Goal: Task Accomplishment & Management: Use online tool/utility

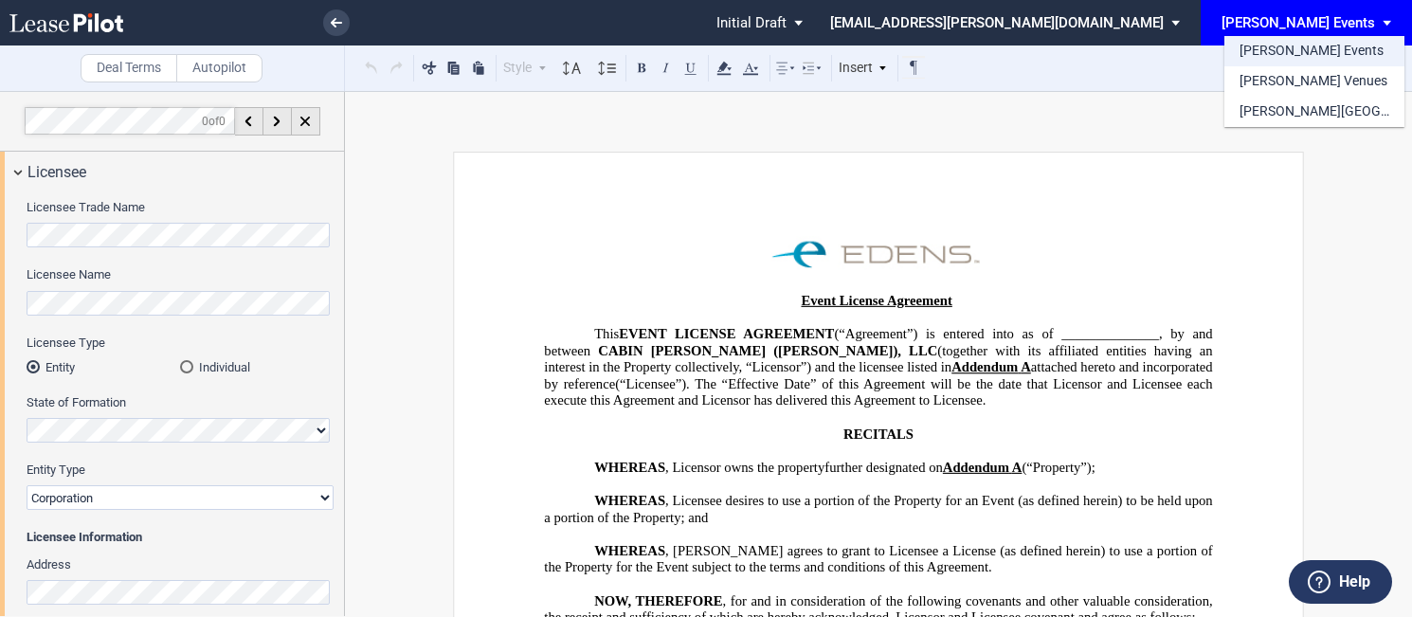
click at [1305, 48] on div "[PERSON_NAME] Events" at bounding box center [1311, 51] width 144 height 19
click at [1393, 1] on span "EDENS Events: \aEDENS Events\a" at bounding box center [1390, 22] width 23 height 45
click at [1318, 48] on div "[PERSON_NAME] Events" at bounding box center [1311, 51] width 144 height 19
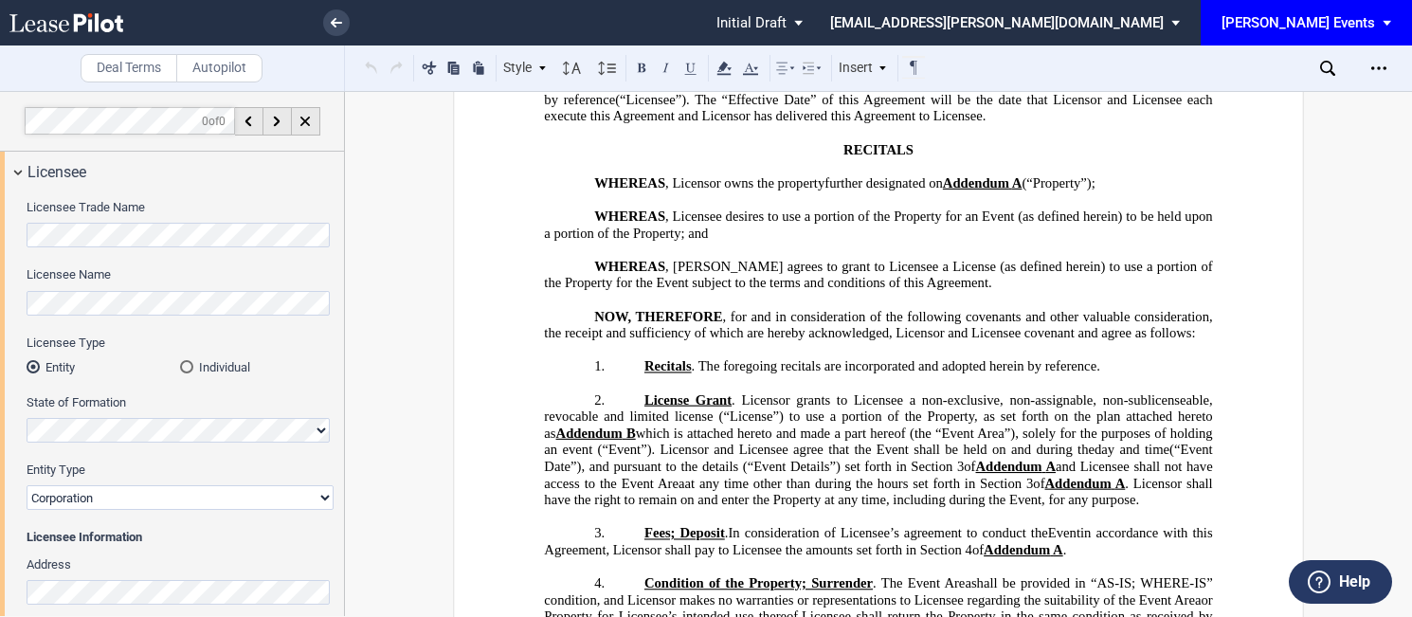
scroll to position [758, 0]
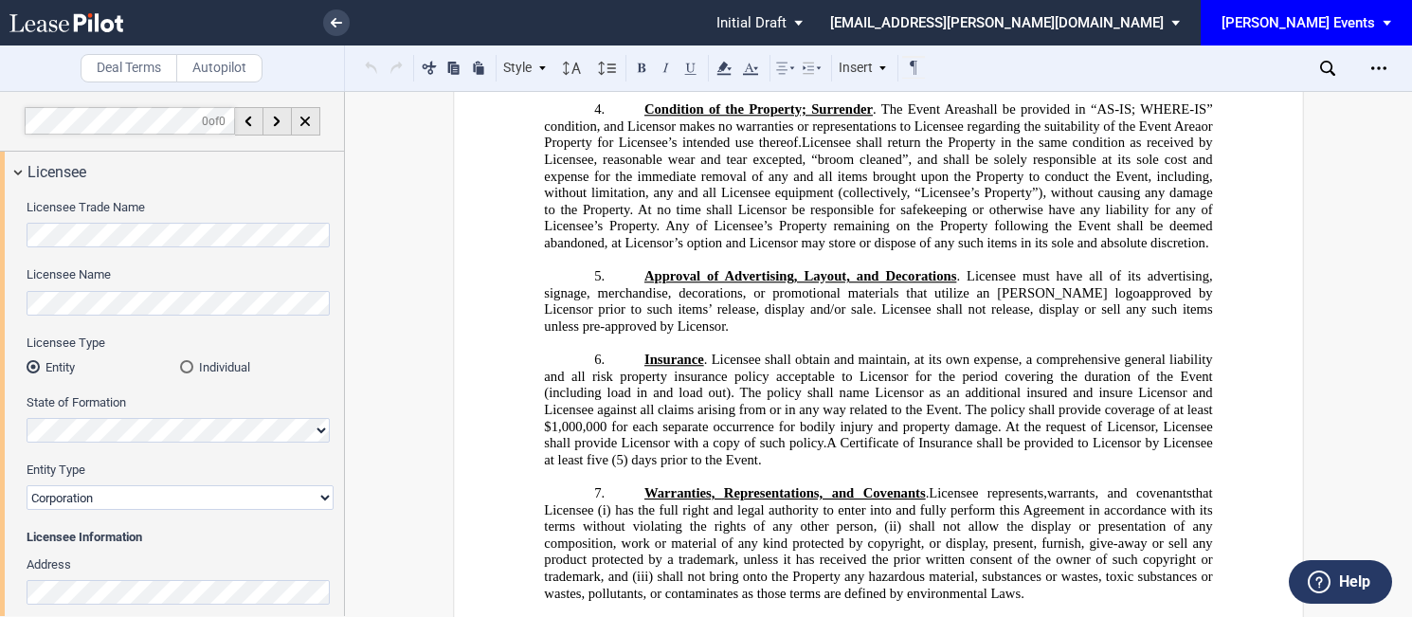
click at [1352, 15] on div "[PERSON_NAME] Events" at bounding box center [1298, 22] width 154 height 17
click at [1299, 43] on div "[PERSON_NAME] Events" at bounding box center [1311, 51] width 144 height 19
click at [20, 37] on link at bounding box center [99, 22] width 180 height 45
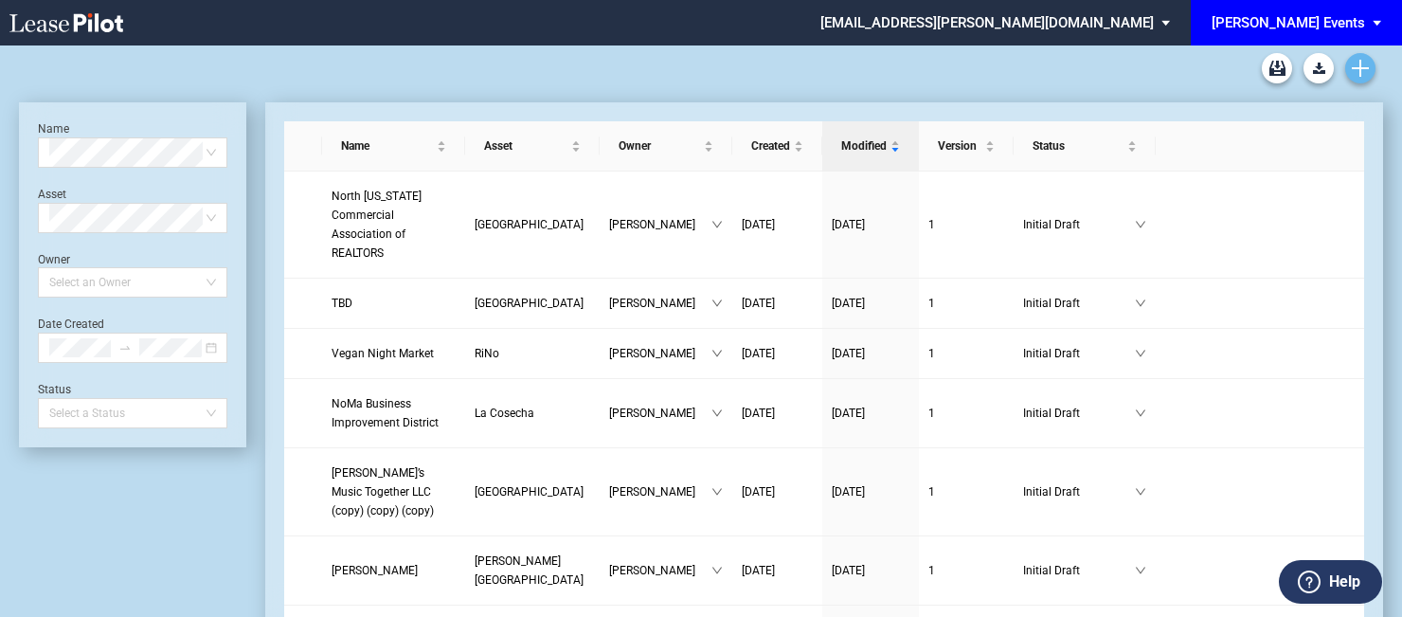
click at [1352, 65] on icon "Create new document" at bounding box center [1360, 68] width 17 height 17
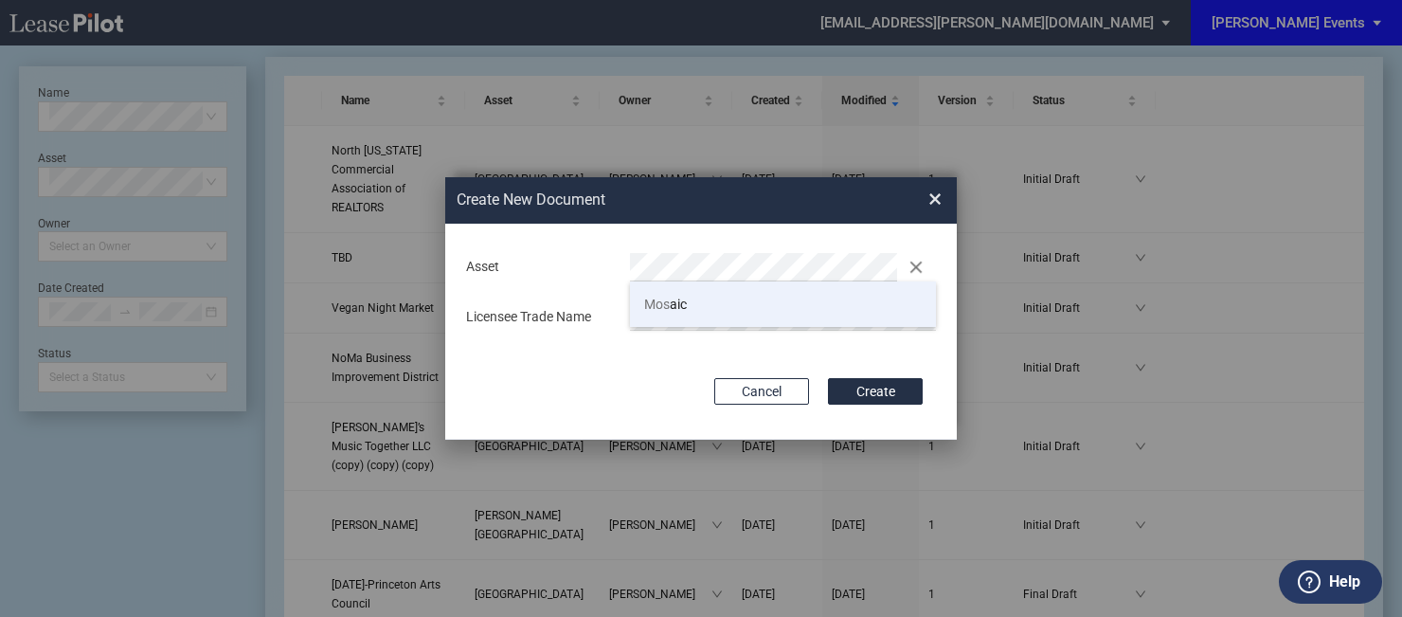
click at [792, 312] on li "Mos aic" at bounding box center [783, 303] width 306 height 45
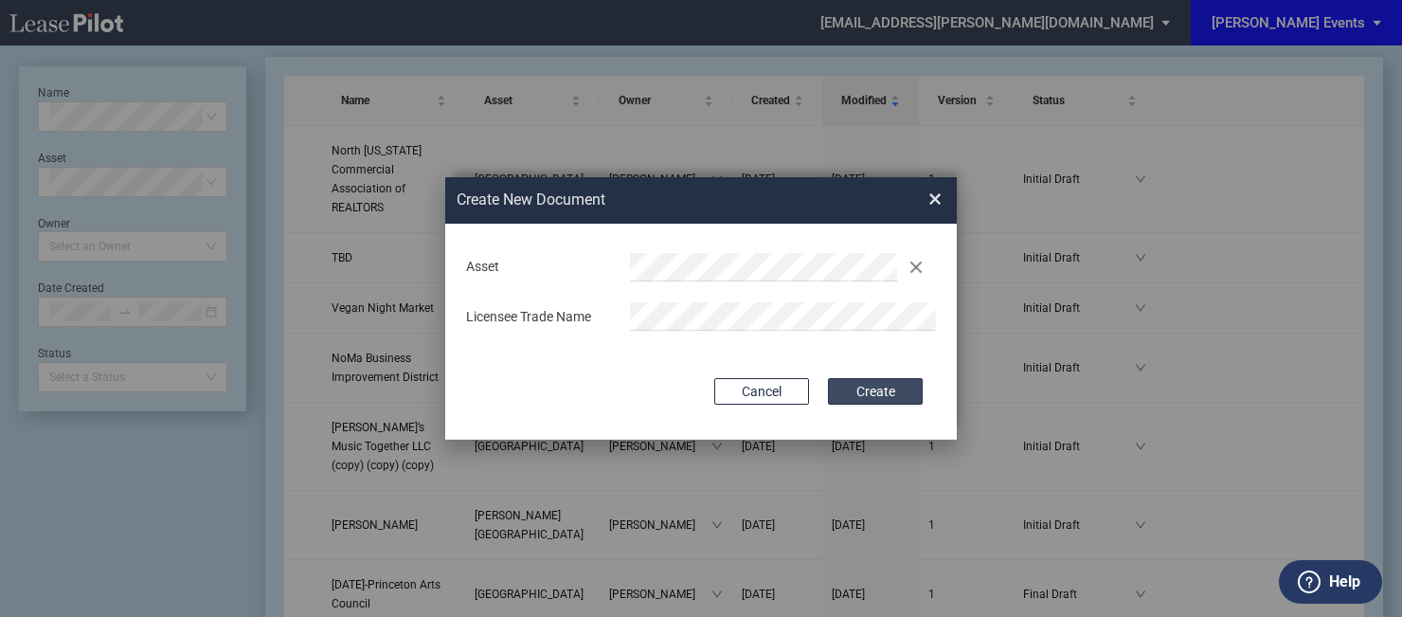
click at [893, 385] on button "Create" at bounding box center [875, 391] width 95 height 27
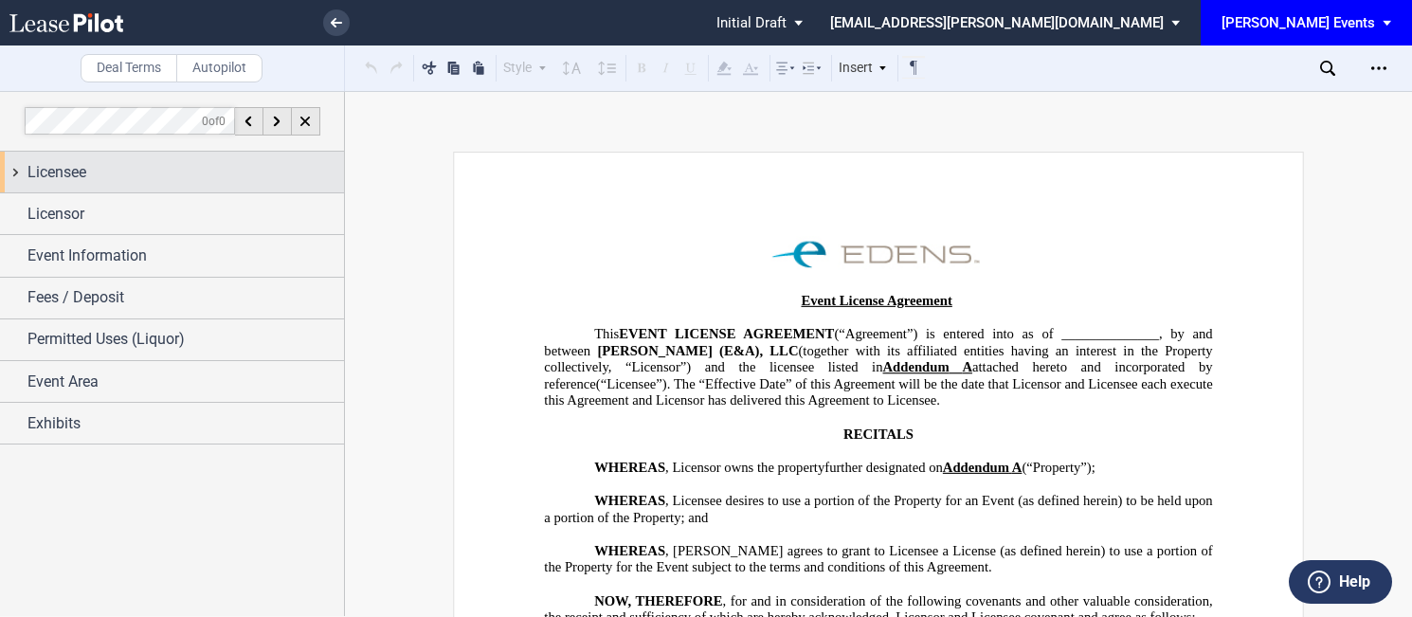
click at [126, 158] on div "Licensee" at bounding box center [172, 172] width 344 height 41
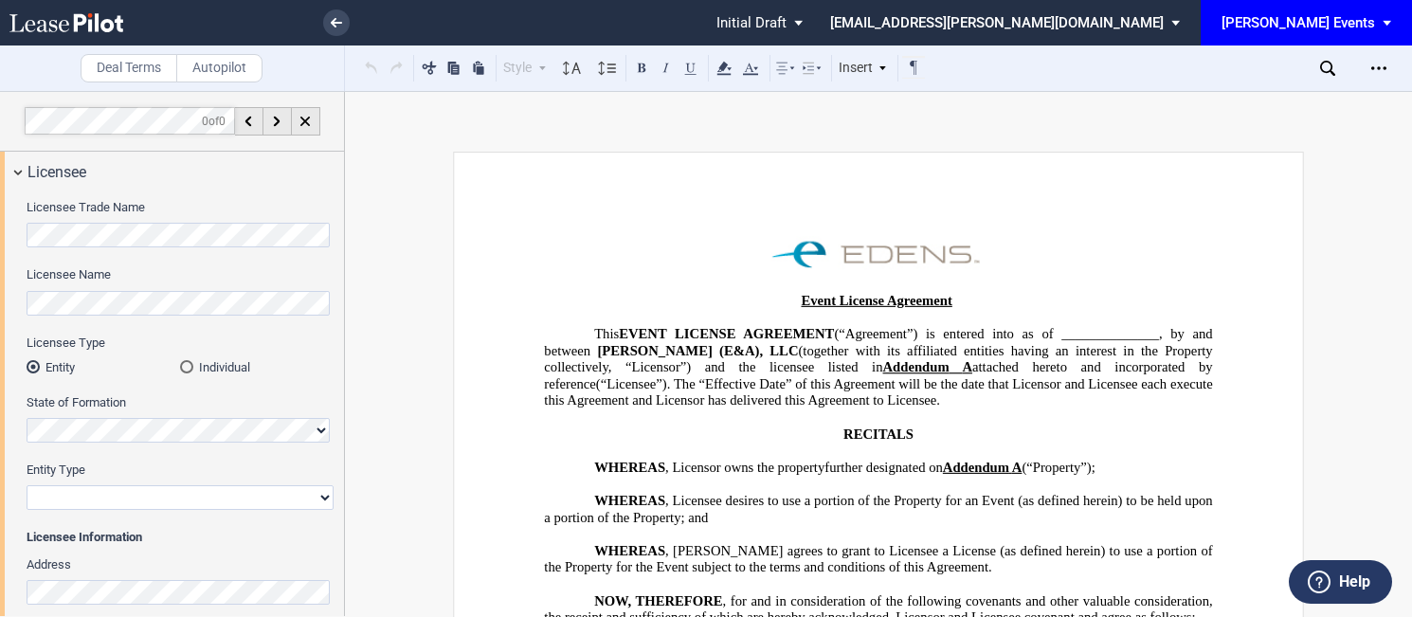
click at [360, 27] on li at bounding box center [358, 22] width 9 height 45
click at [364, 22] on li at bounding box center [477, 22] width 227 height 45
click at [331, 24] on icon at bounding box center [336, 22] width 11 height 9
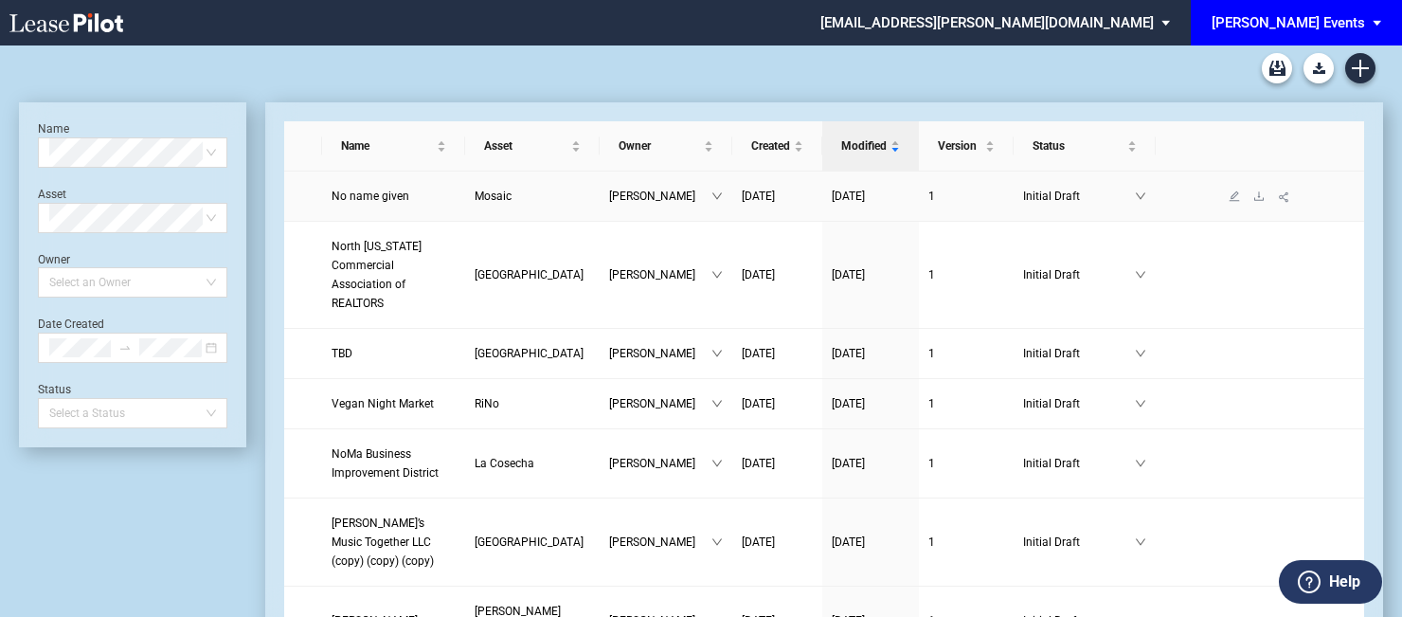
click at [387, 187] on link "No name given" at bounding box center [394, 196] width 124 height 19
click at [376, 211] on td "No name given" at bounding box center [393, 197] width 143 height 50
click at [379, 200] on span "No name given" at bounding box center [371, 196] width 78 height 13
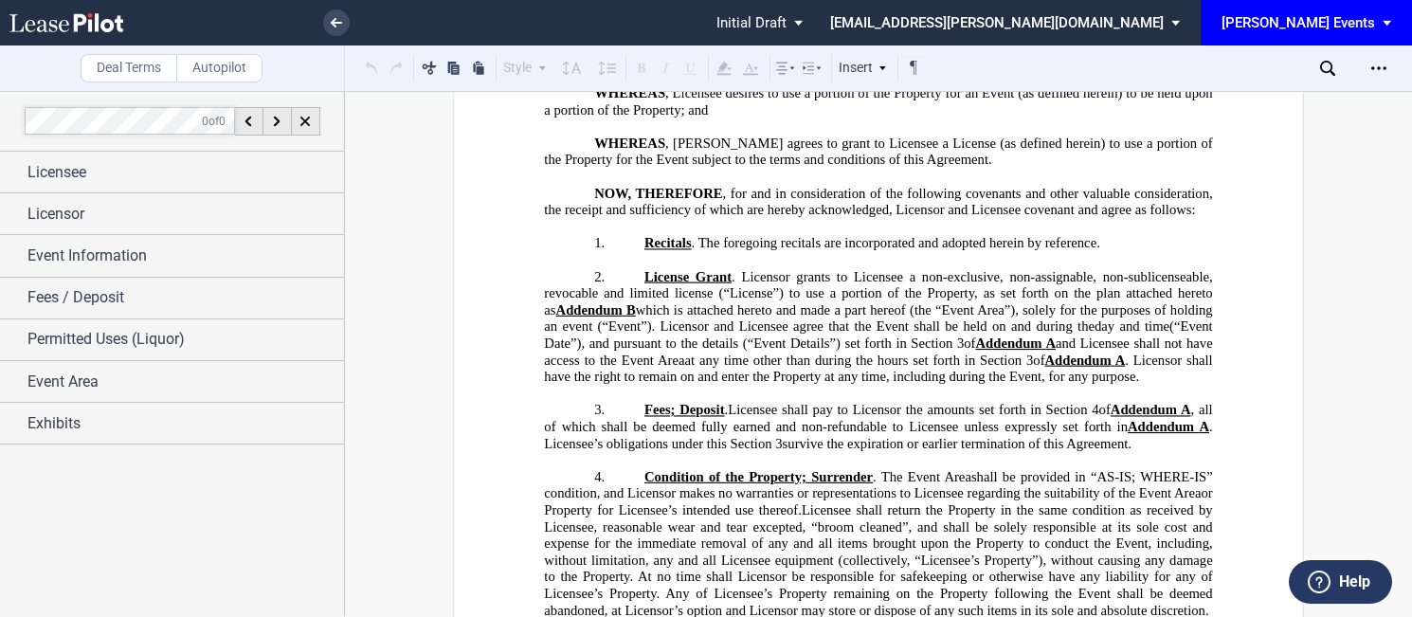
scroll to position [284, 0]
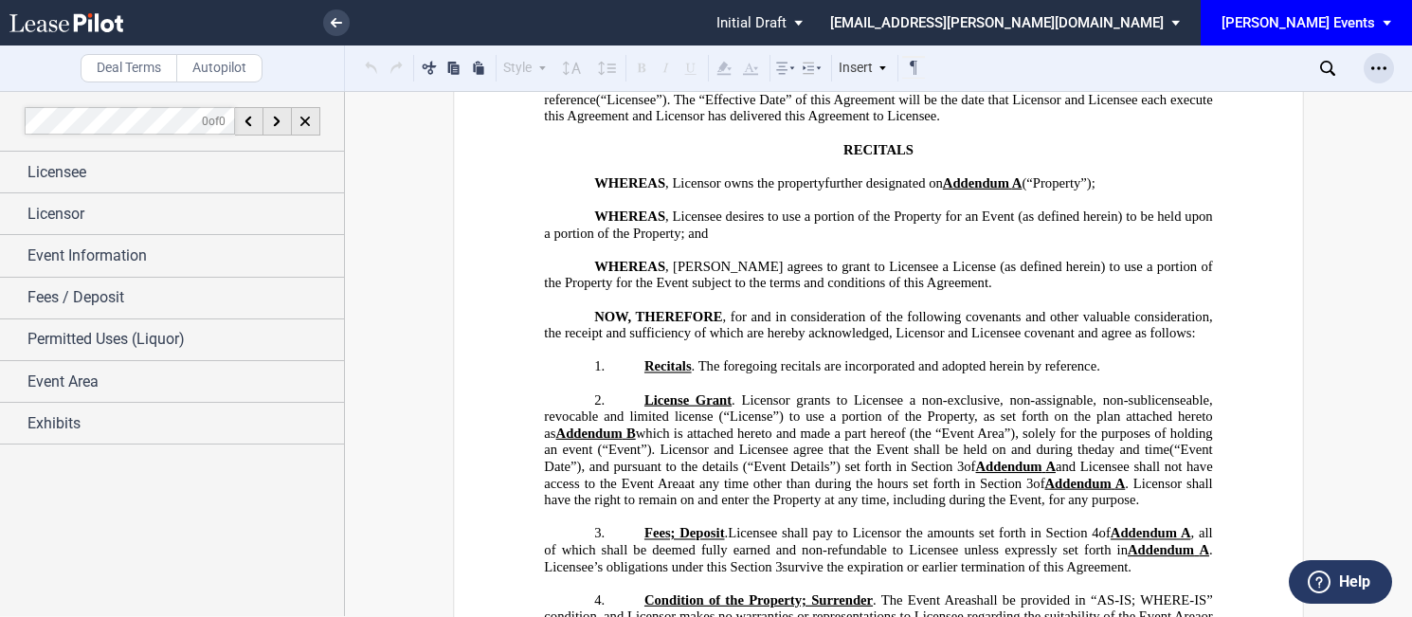
click at [1391, 63] on div "Open Lease options menu" at bounding box center [1379, 68] width 30 height 30
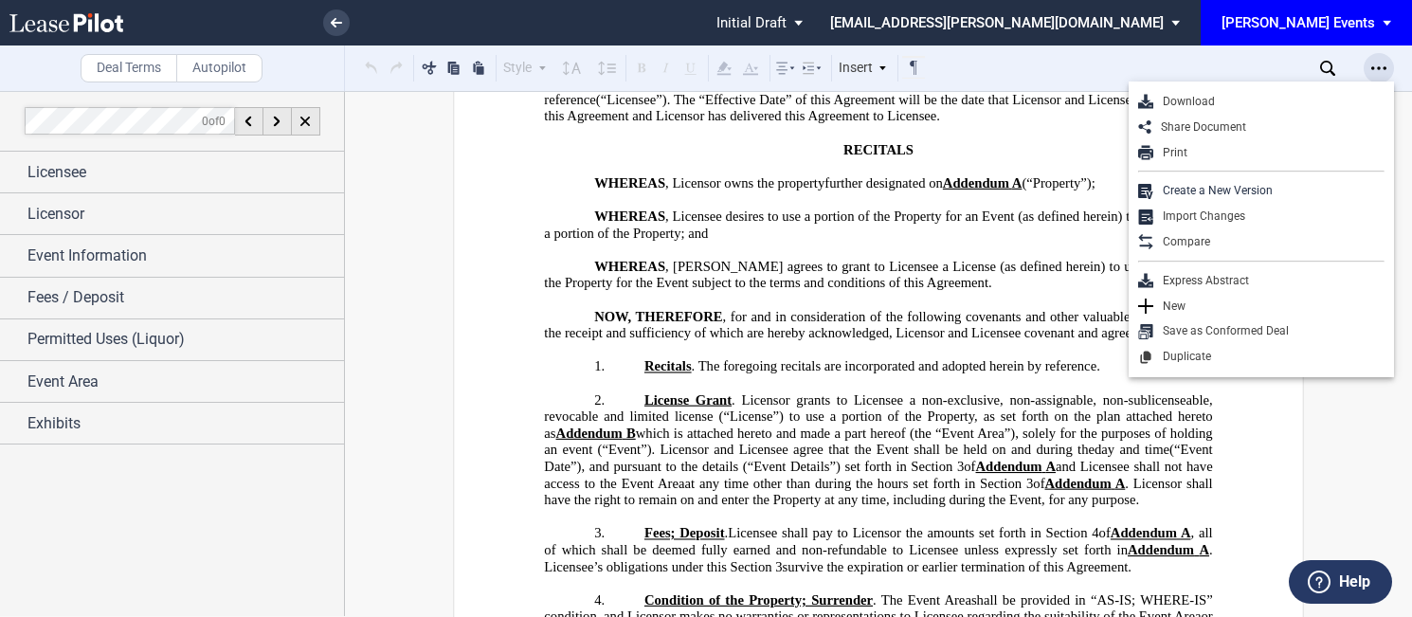
click at [1364, 71] on div "Open Lease options menu" at bounding box center [1379, 68] width 30 height 30
click at [1395, 61] on div "Download Share Document Print Create a New Version Import Changes Compare Expre…" at bounding box center [1381, 68] width 34 height 30
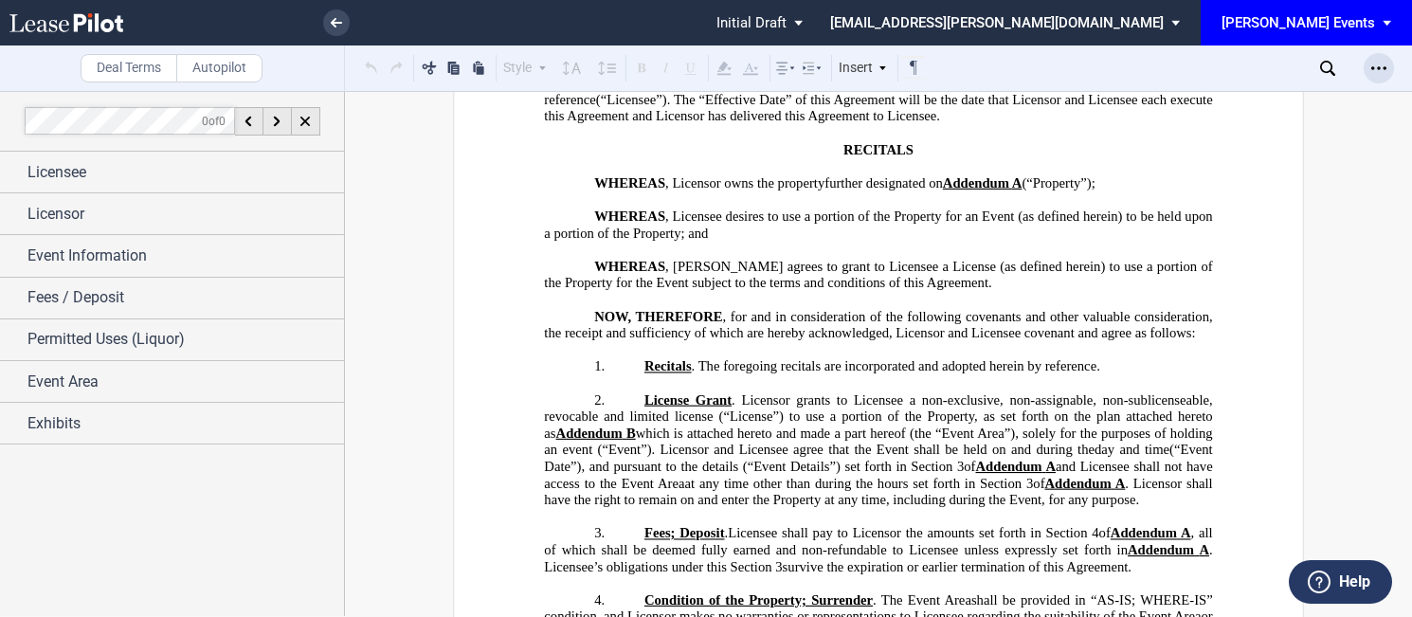
click at [1389, 61] on div "Open Lease options menu" at bounding box center [1379, 68] width 30 height 30
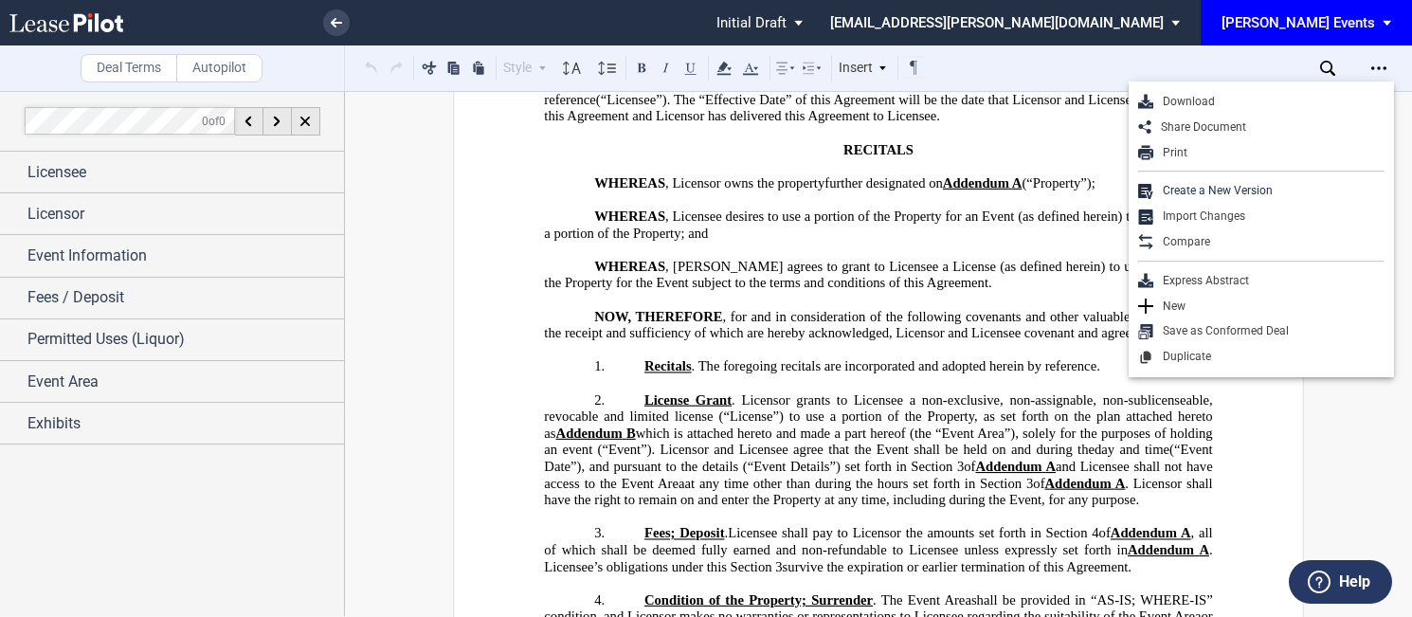
click at [1365, 25] on div "[PERSON_NAME] Events" at bounding box center [1298, 22] width 154 height 17
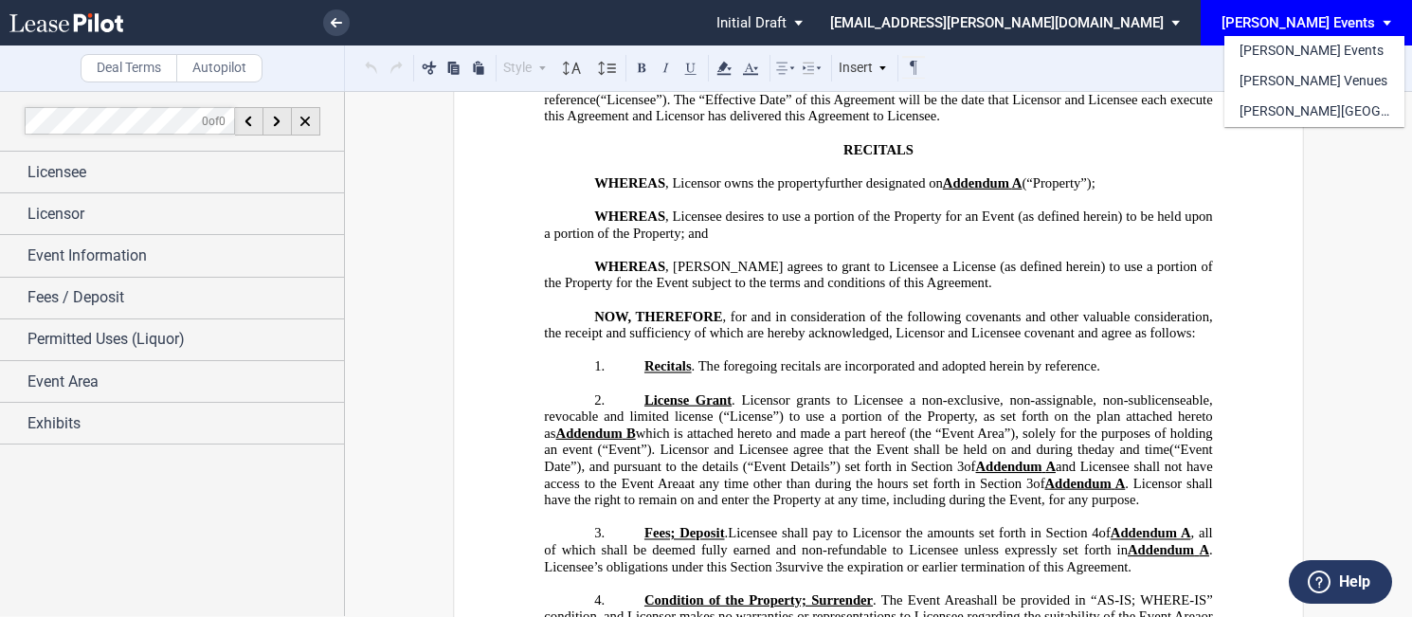
click at [340, 21] on md-backdrop at bounding box center [706, 308] width 1412 height 617
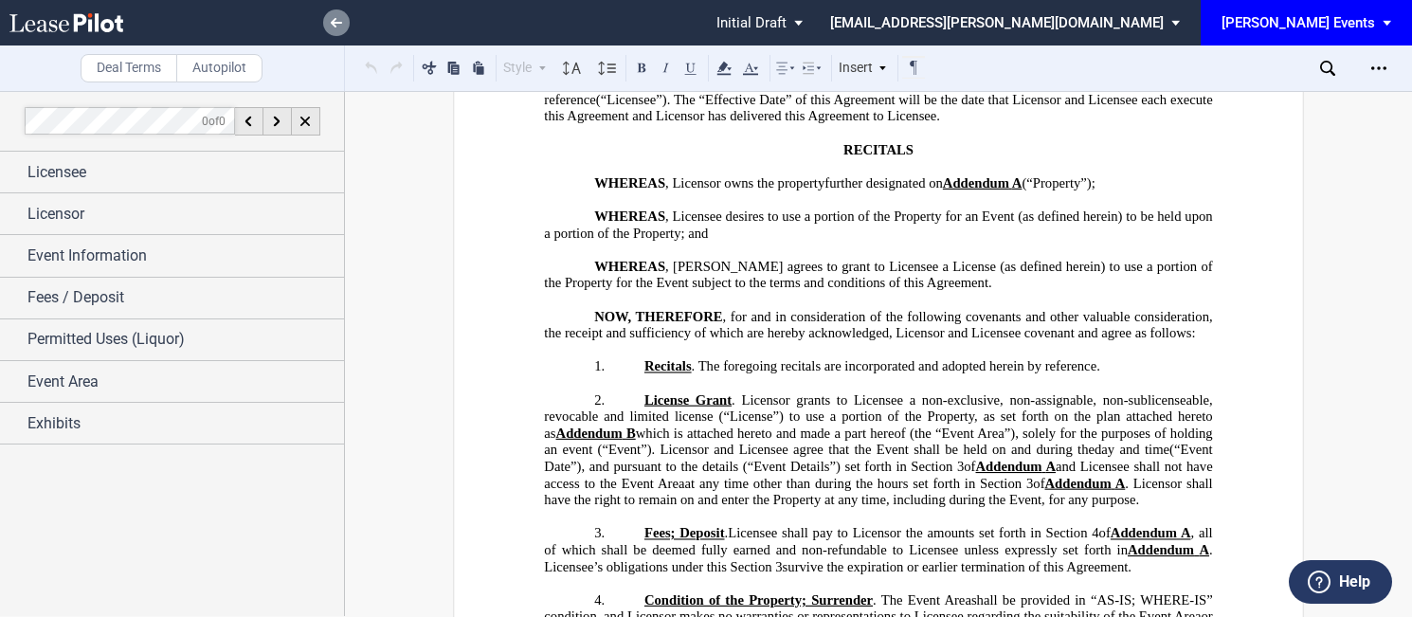
click at [338, 26] on icon at bounding box center [336, 22] width 11 height 9
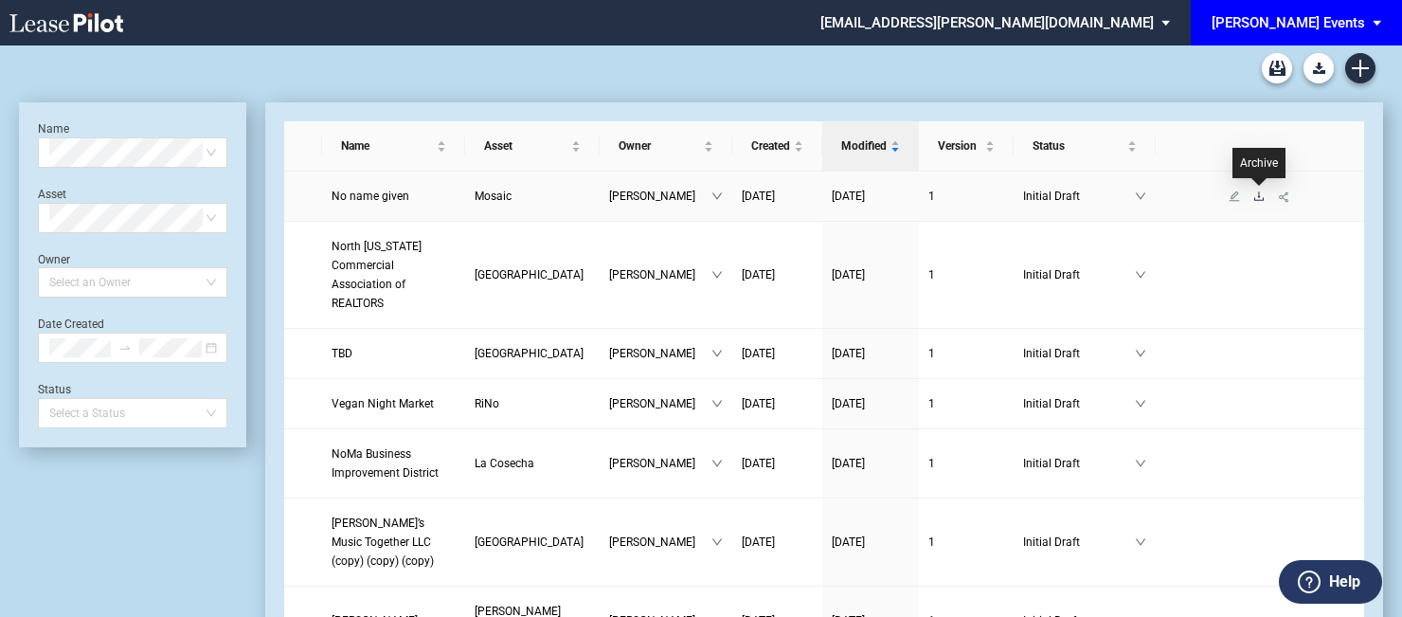
click at [1260, 200] on icon "download" at bounding box center [1259, 195] width 11 height 11
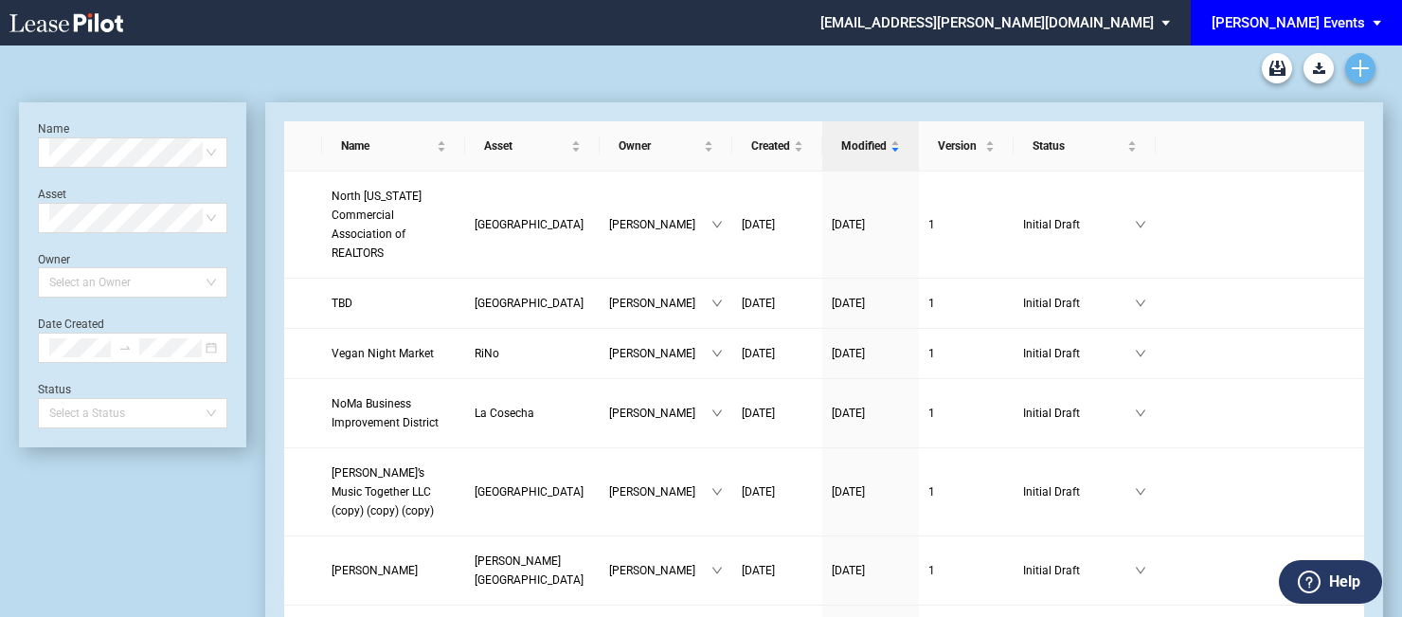
click at [1361, 70] on use "Create new document" at bounding box center [1360, 68] width 17 height 17
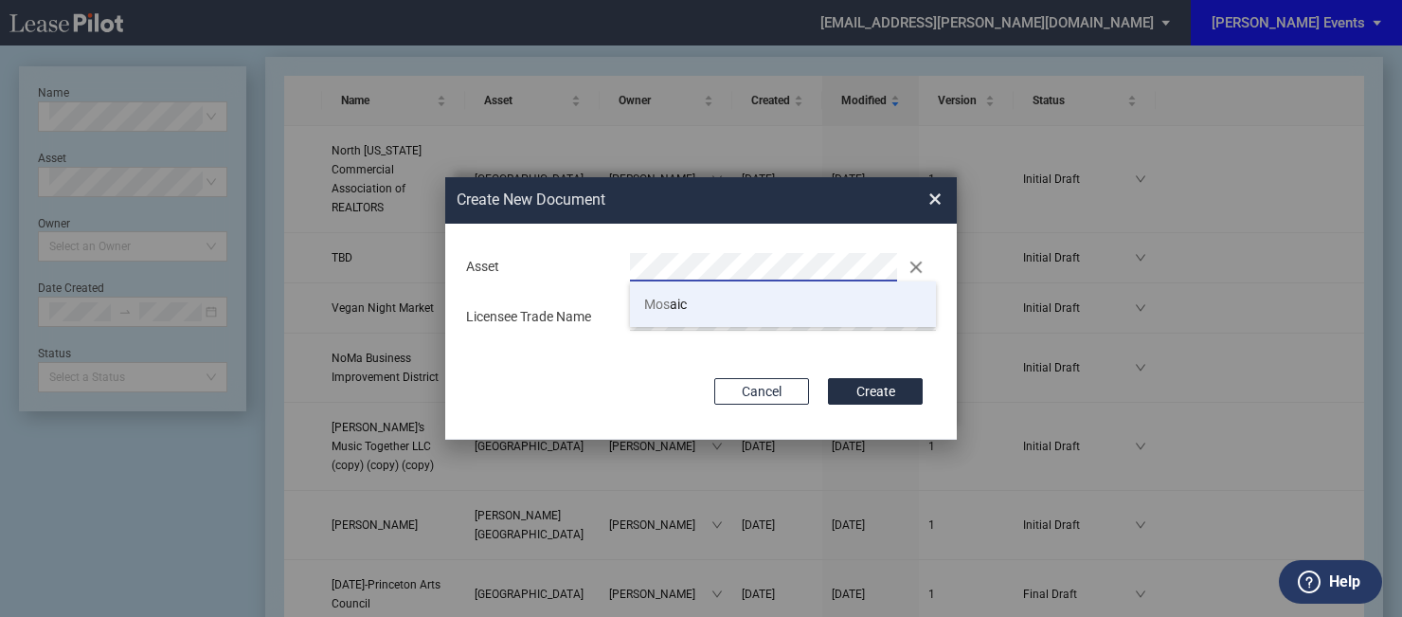
click at [829, 316] on li "Mos aic" at bounding box center [783, 303] width 306 height 45
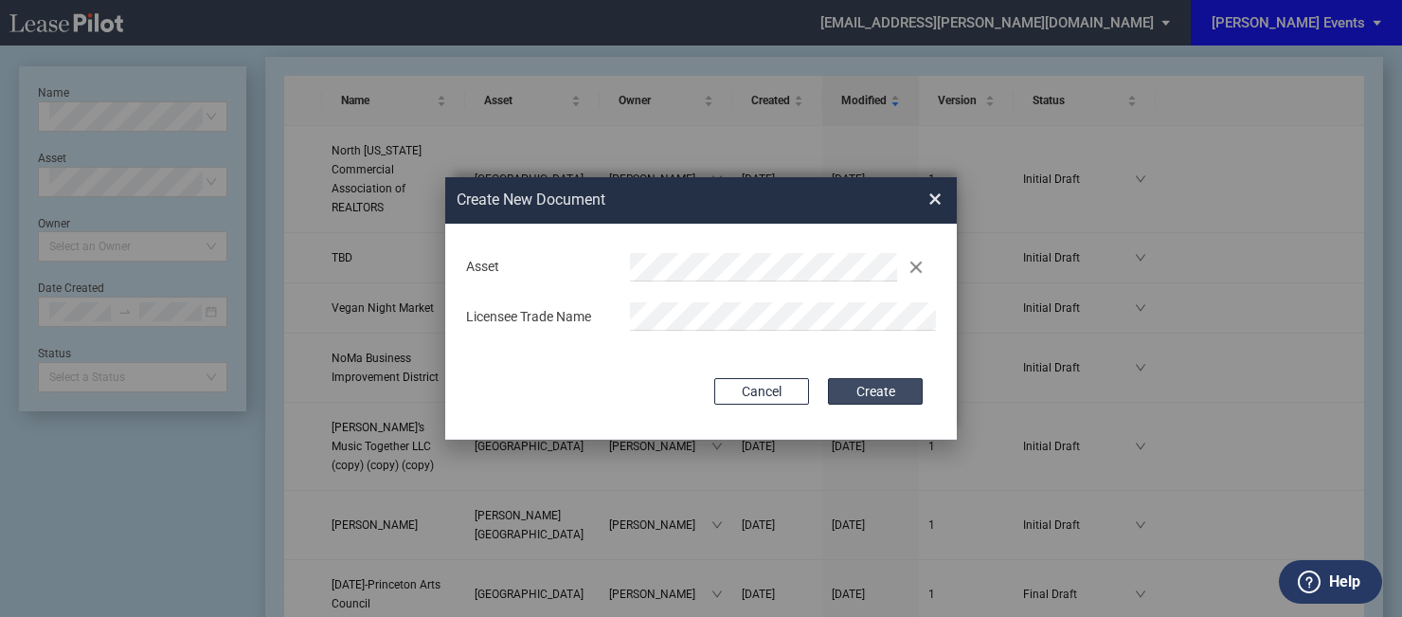
click at [887, 388] on button "Create" at bounding box center [875, 391] width 95 height 27
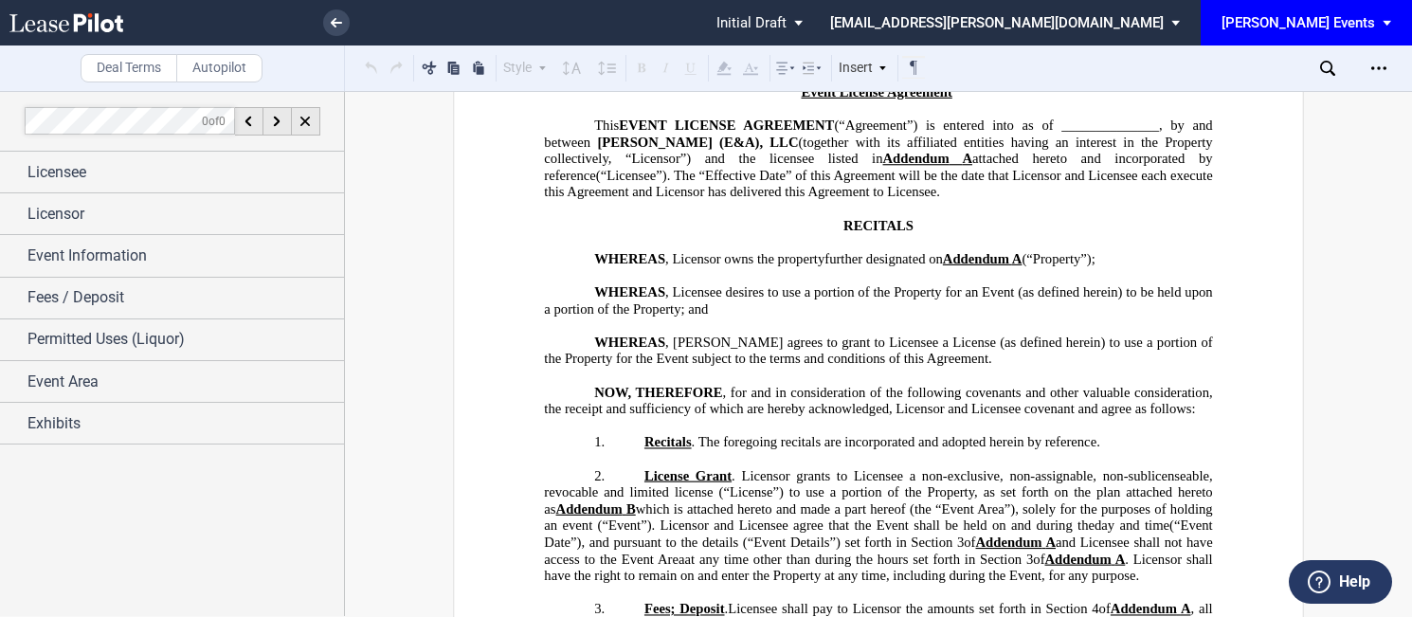
scroll to position [284, 0]
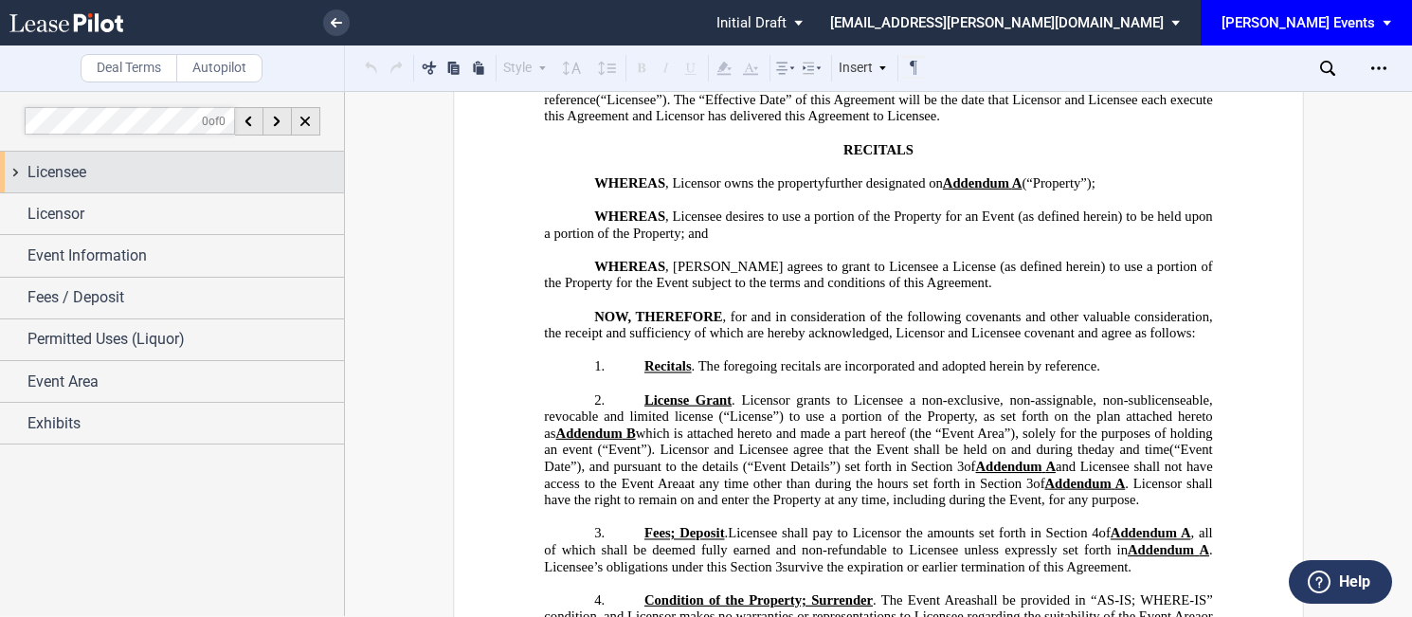
click at [171, 172] on div "Licensee" at bounding box center [185, 172] width 316 height 23
